Goal: Task Accomplishment & Management: Manage account settings

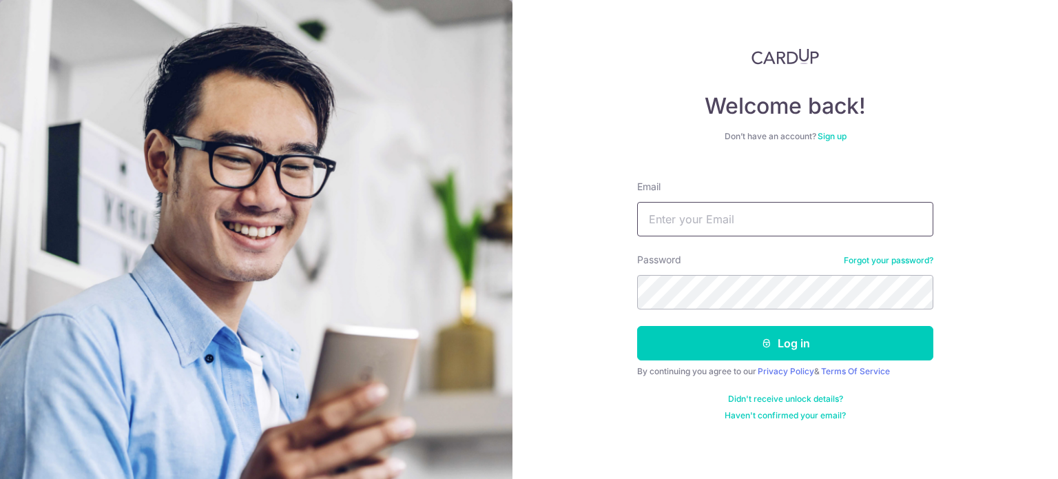
click at [664, 222] on input "Email" at bounding box center [785, 219] width 296 height 34
click at [708, 218] on input "Email" at bounding box center [785, 219] width 296 height 34
type input "[EMAIL_ADDRESS][DOMAIN_NAME]"
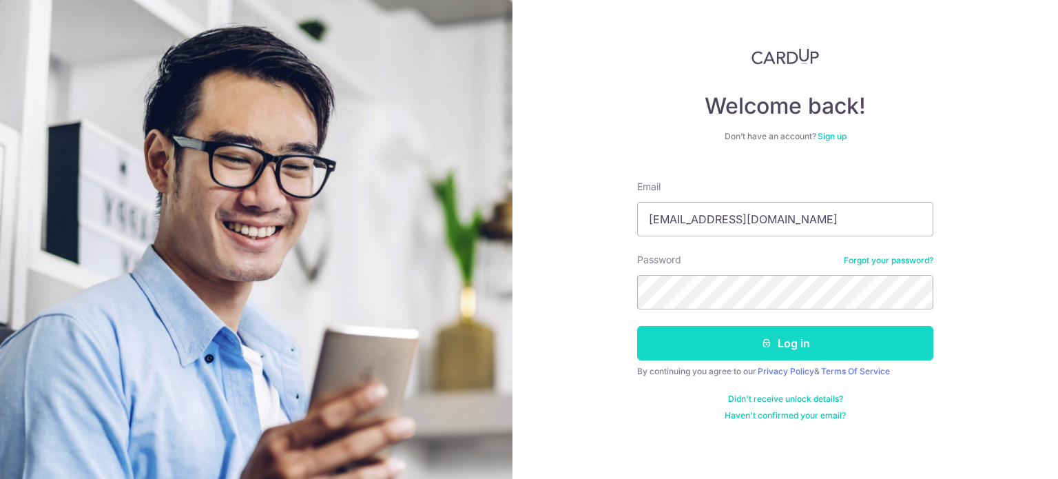
click at [731, 335] on button "Log in" at bounding box center [785, 343] width 296 height 34
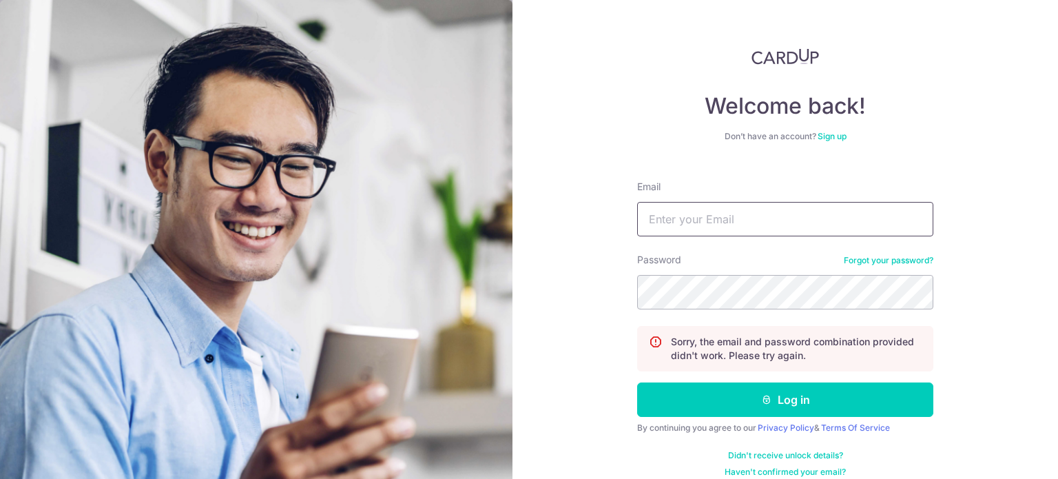
click at [720, 213] on input "Email" at bounding box center [785, 219] width 296 height 34
type input "info@vantageelite.com.my"
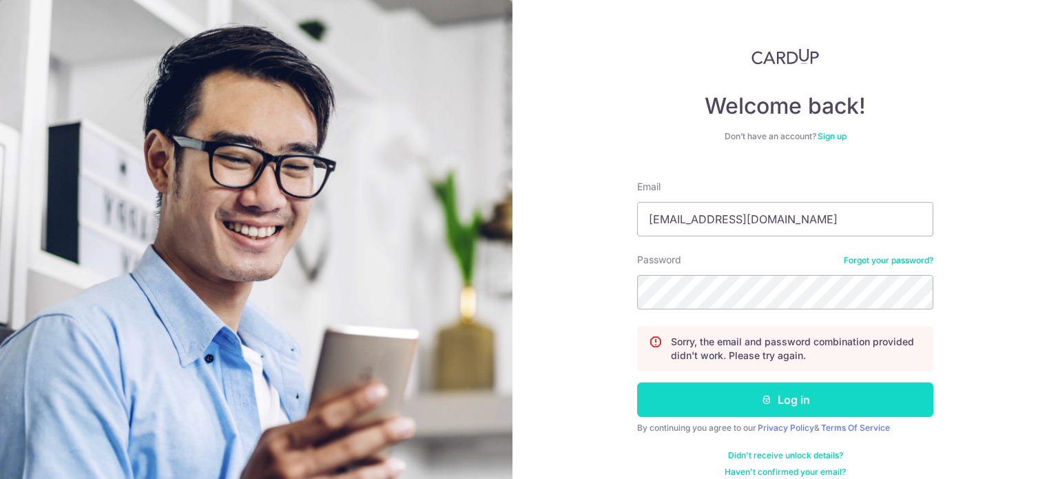
click at [788, 406] on button "Log in" at bounding box center [785, 399] width 296 height 34
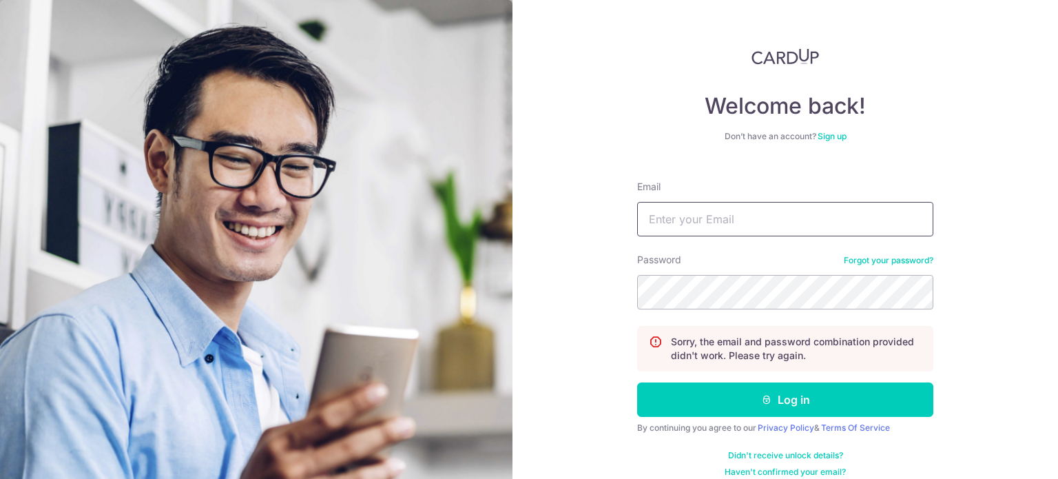
click at [684, 214] on input "Email" at bounding box center [785, 219] width 296 height 34
click at [657, 224] on input "Email" at bounding box center [785, 219] width 296 height 34
type input "info@vantageelite.com.my"
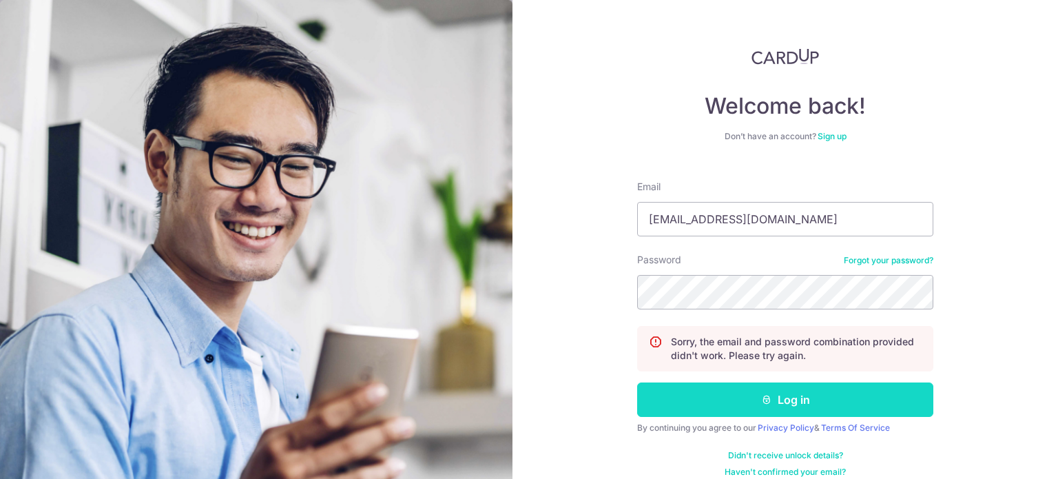
click at [750, 409] on button "Log in" at bounding box center [785, 399] width 296 height 34
